Goal: Task Accomplishment & Management: Manage account settings

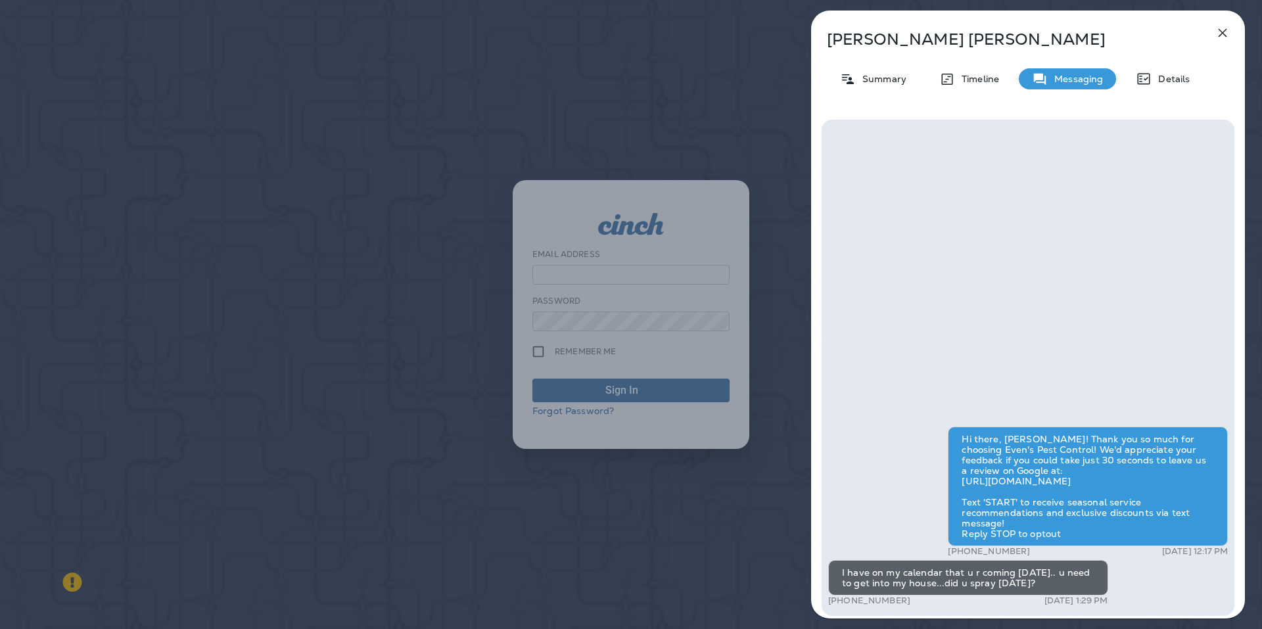
type input "**********"
click at [1224, 32] on icon "button" at bounding box center [1222, 33] width 9 height 9
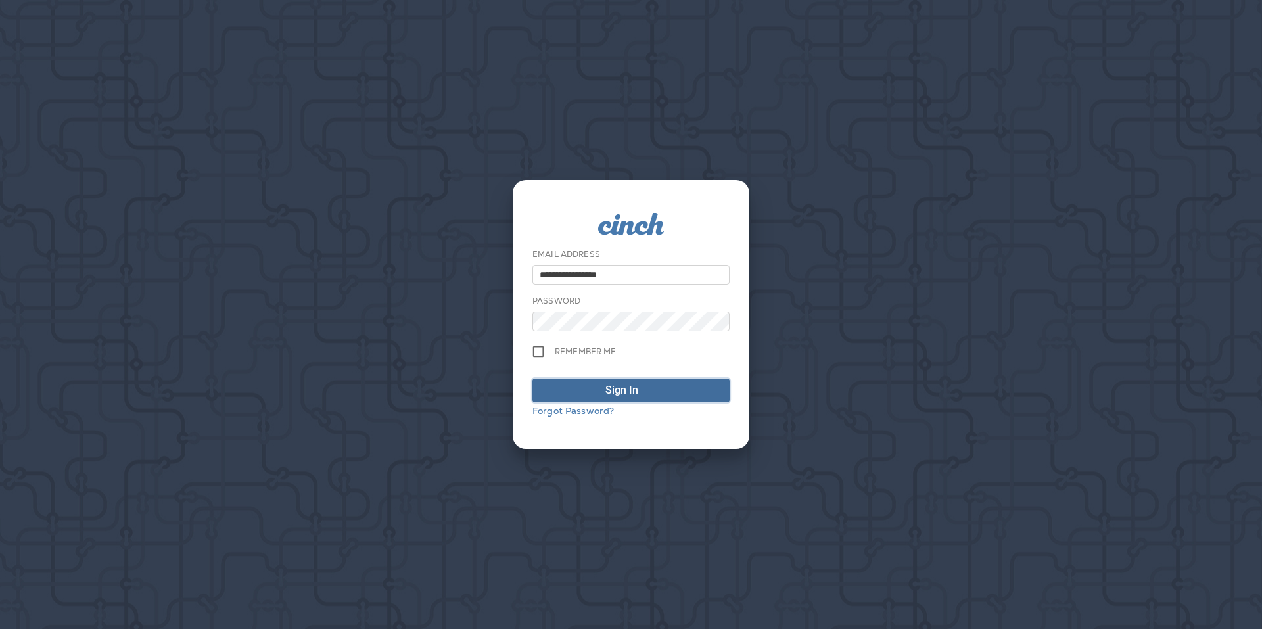
click at [650, 385] on div "submit" at bounding box center [649, 390] width 13 height 16
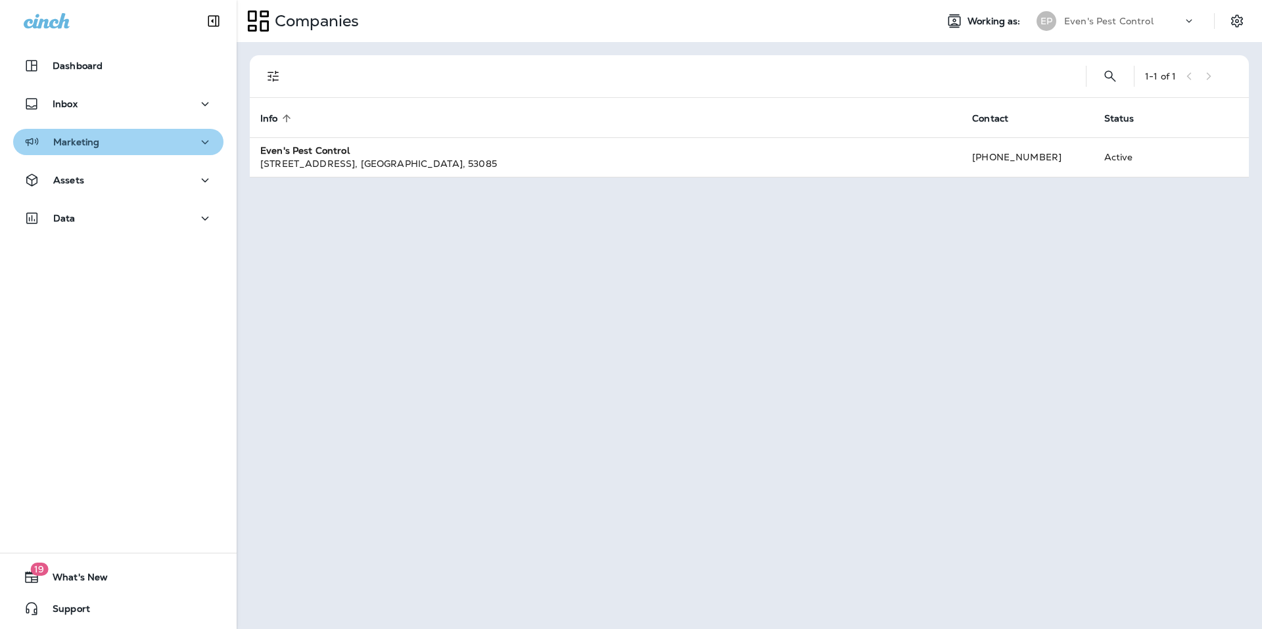
click at [189, 141] on div "Marketing" at bounding box center [118, 142] width 189 height 16
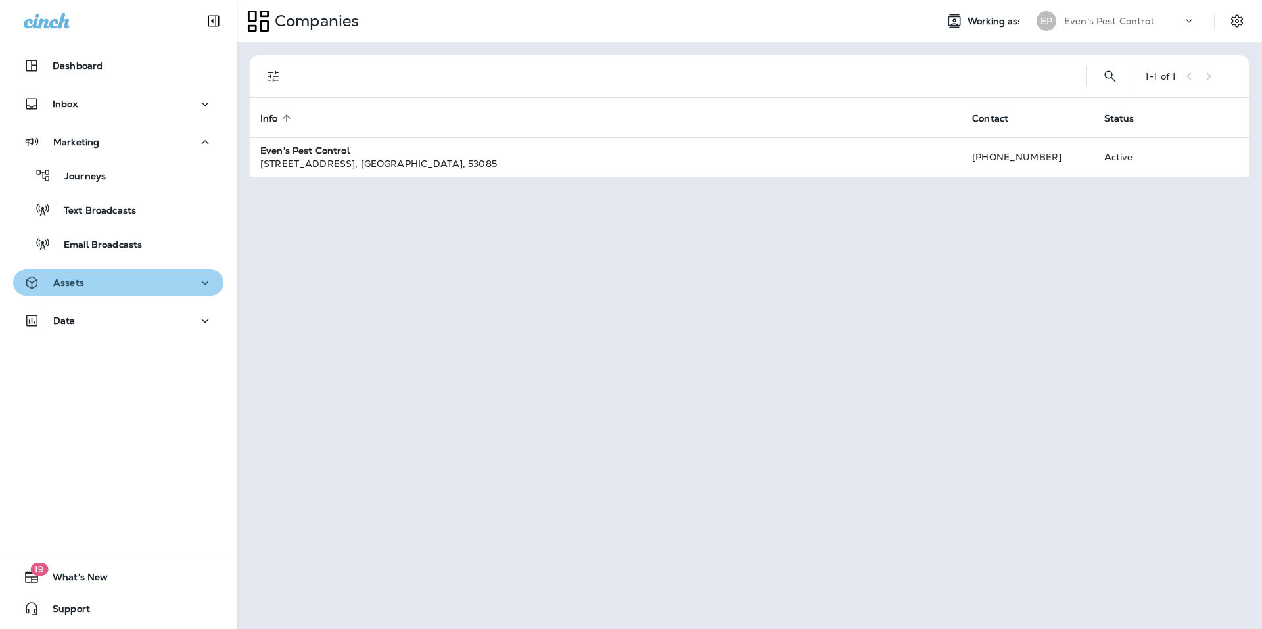
click at [128, 286] on div "Assets" at bounding box center [118, 283] width 189 height 16
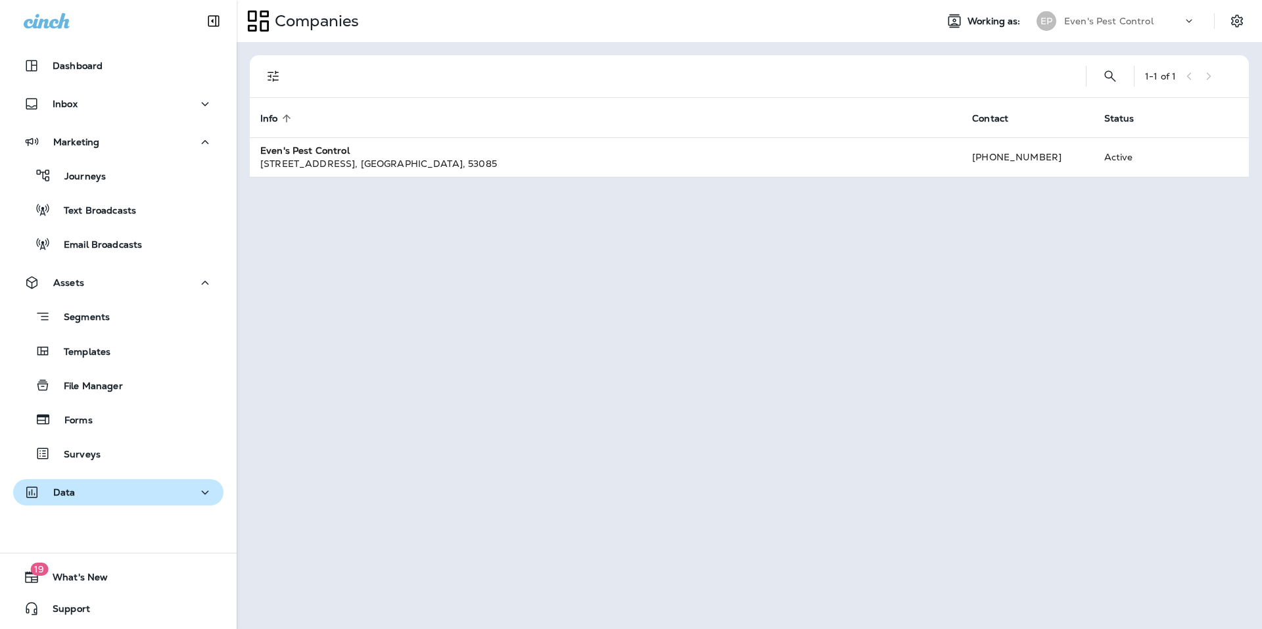
click at [138, 502] on button "Data" at bounding box center [118, 492] width 210 height 26
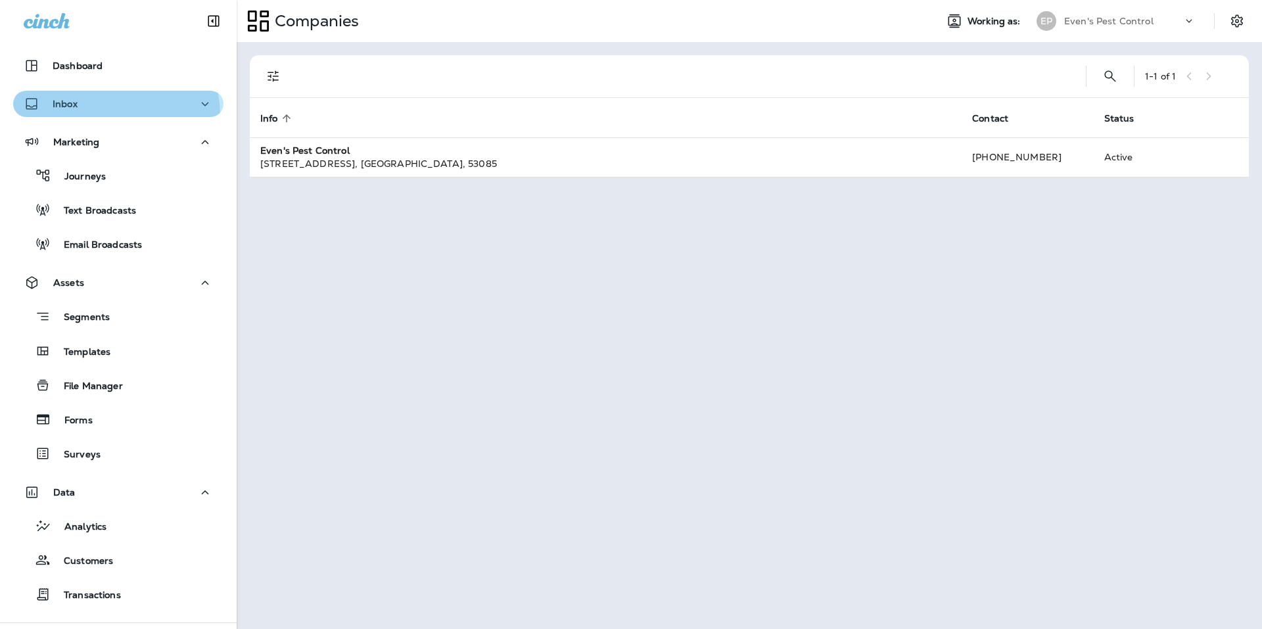
click at [99, 116] on button "Inbox" at bounding box center [118, 104] width 210 height 26
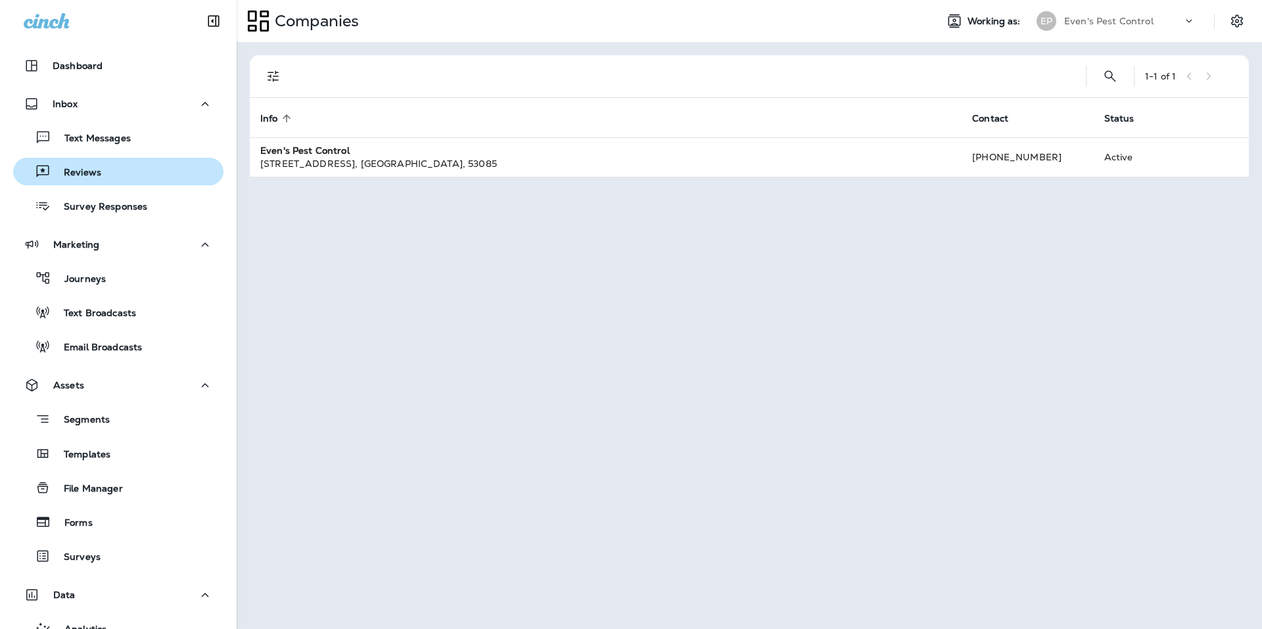
click at [104, 175] on div "Reviews" at bounding box center [118, 172] width 200 height 20
